Goal: Task Accomplishment & Management: Use online tool/utility

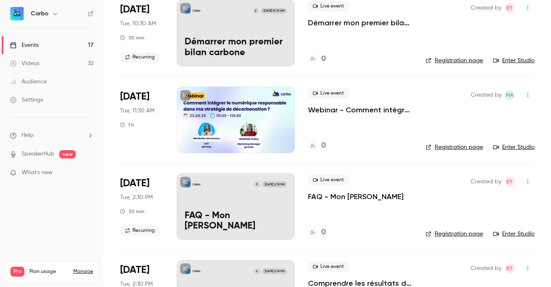
scroll to position [995, 0]
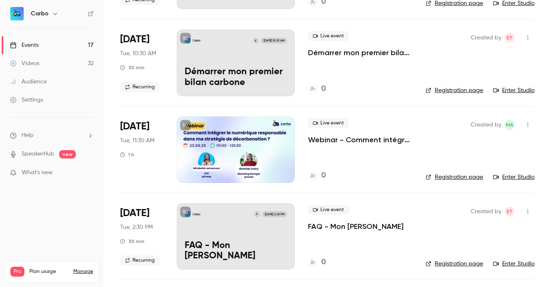
click at [242, 135] on div at bounding box center [236, 149] width 118 height 66
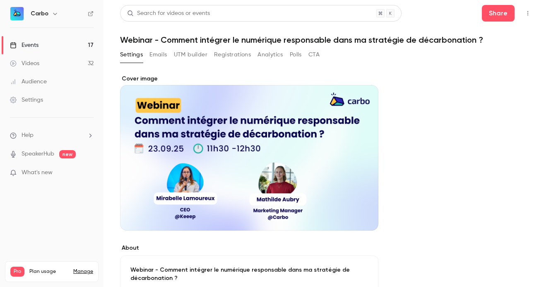
click at [228, 53] on button "Registrations" at bounding box center [232, 54] width 37 height 13
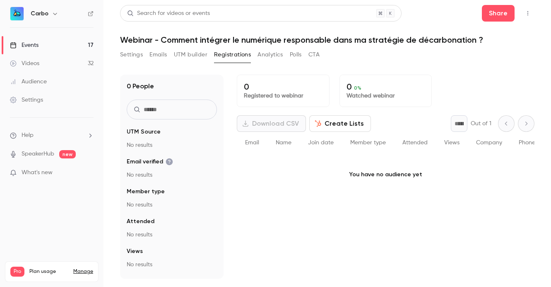
click at [197, 58] on button "UTM builder" at bounding box center [191, 54] width 34 height 13
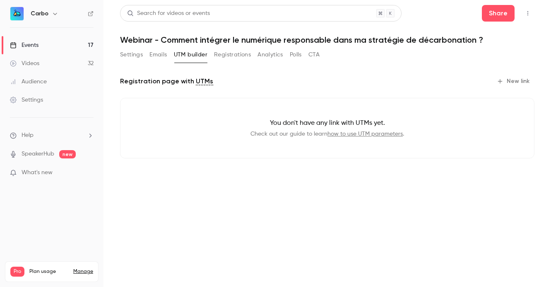
click at [510, 81] on button "New link" at bounding box center [514, 81] width 41 height 13
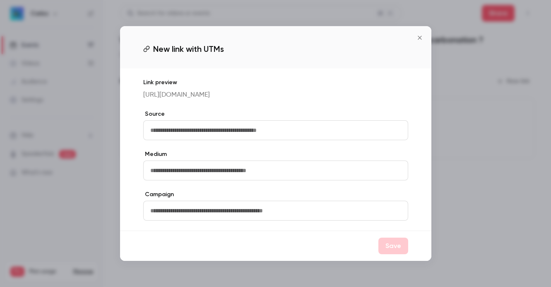
click at [254, 135] on input "text" at bounding box center [275, 130] width 265 height 20
type input "*******"
click at [241, 176] on input "text" at bounding box center [275, 170] width 265 height 20
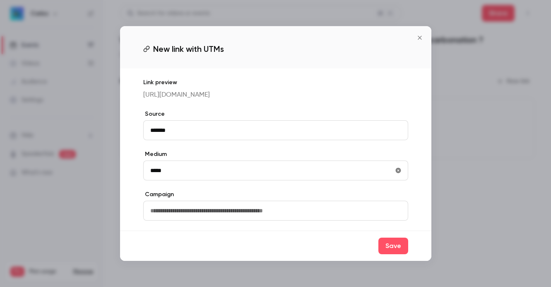
type input "*****"
click at [174, 217] on input "text" at bounding box center [275, 210] width 265 height 20
type input "**********"
click at [390, 253] on button "Save" at bounding box center [393, 245] width 30 height 17
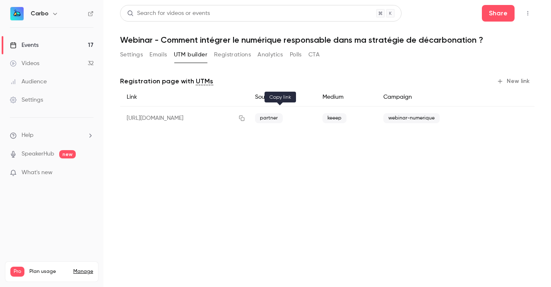
click at [245, 118] on icon "button" at bounding box center [241, 118] width 5 height 5
click at [128, 54] on button "Settings" at bounding box center [131, 54] width 23 height 13
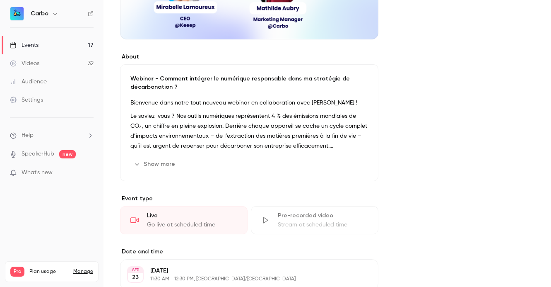
scroll to position [191, 0]
click at [162, 162] on button "Show more" at bounding box center [155, 163] width 50 height 13
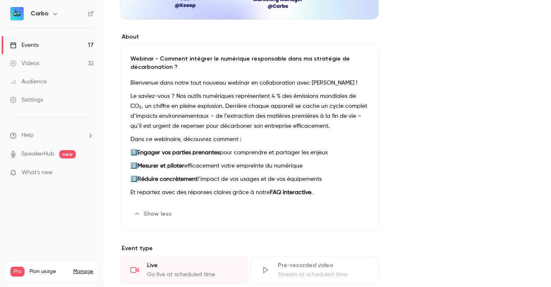
scroll to position [0, 0]
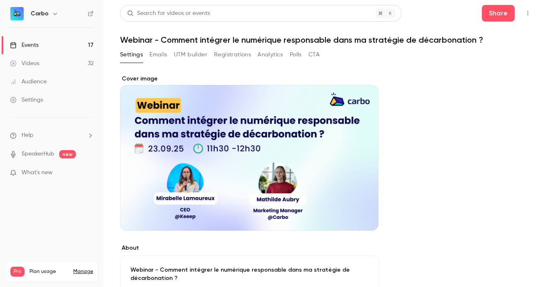
click at [65, 44] on link "Events 17" at bounding box center [52, 45] width 104 height 18
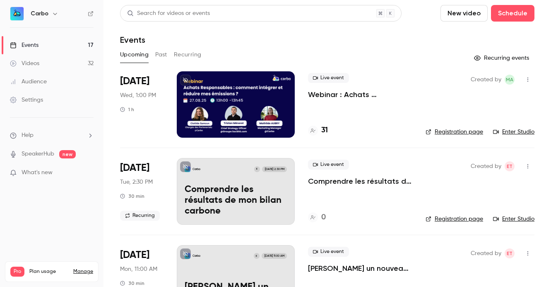
click at [222, 91] on div at bounding box center [236, 104] width 118 height 66
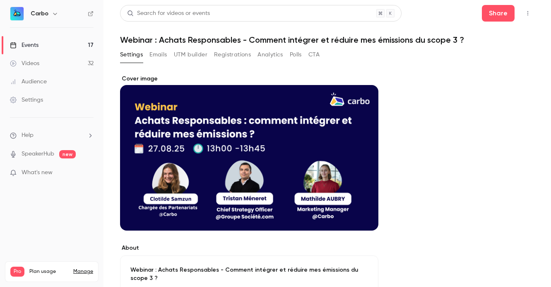
click at [202, 52] on button "UTM builder" at bounding box center [191, 54] width 34 height 13
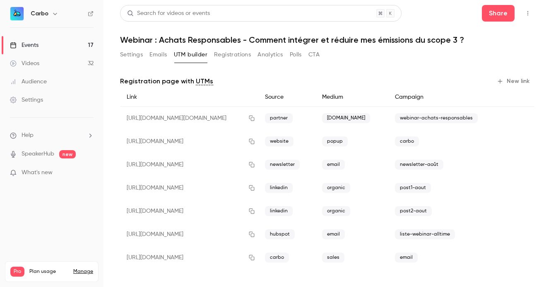
scroll to position [0, 0]
click at [135, 58] on button "Settings" at bounding box center [131, 54] width 23 height 13
